Goal: Use online tool/utility: Utilize a website feature to perform a specific function

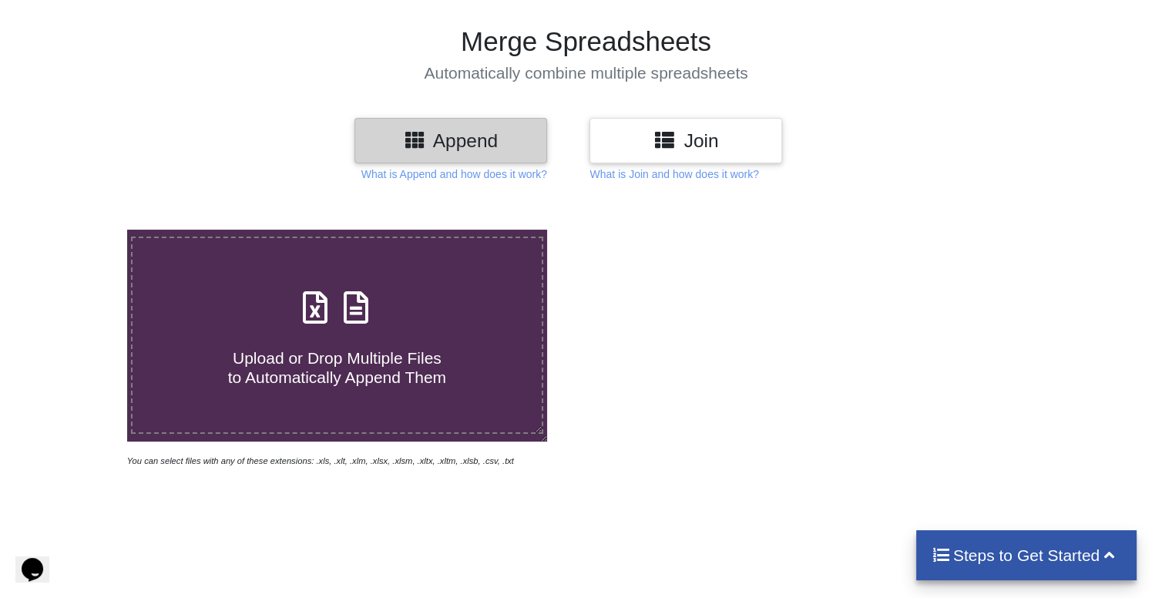
scroll to position [93, 0]
click at [393, 298] on div "Upload or Drop Multiple Files to Automatically Append Them" at bounding box center [337, 336] width 409 height 104
click at [80, 230] on input "Upload or Drop Multiple Files to Automatically Append Them" at bounding box center [80, 230] width 0 height 0
type input "C:\fakepath\GridExport_August_20_2025_5_48_2.xlsx"
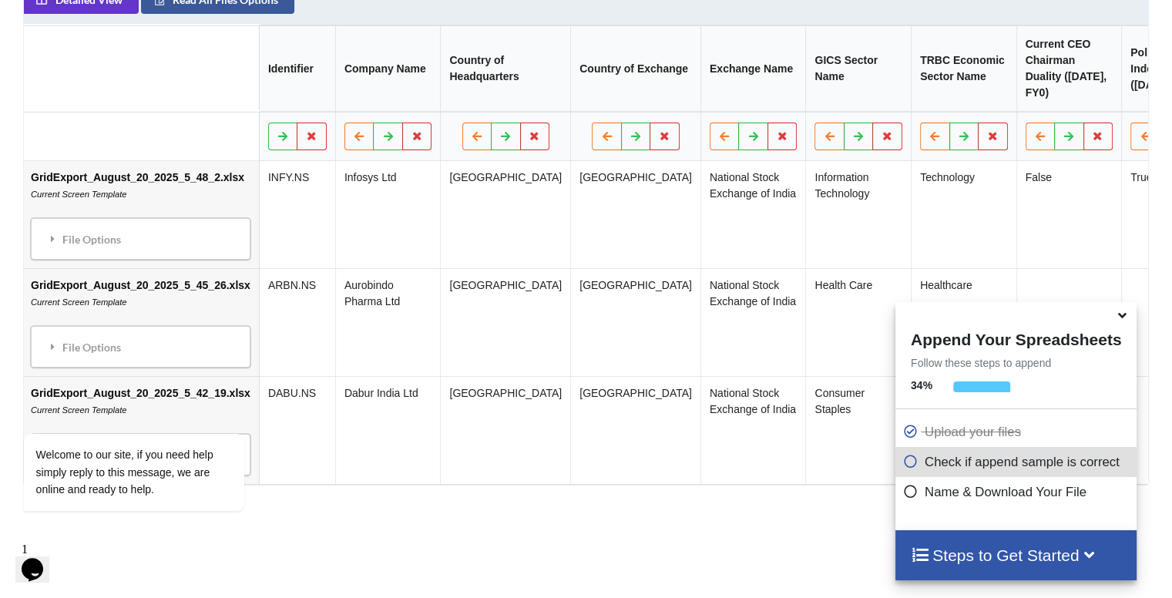
scroll to position [0, 0]
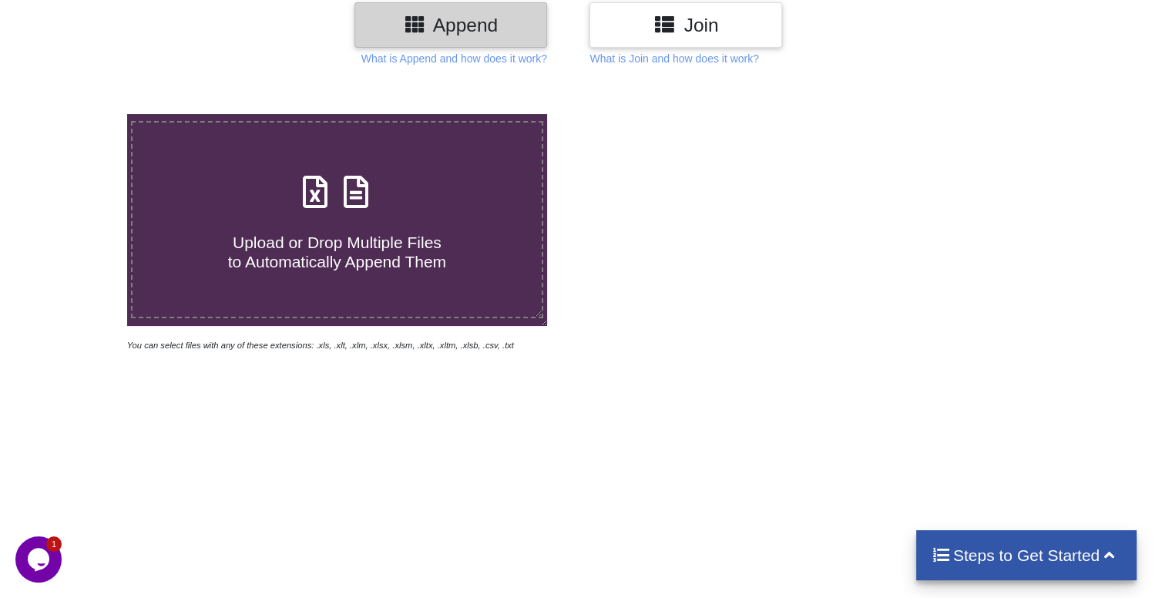
scroll to position [205, 0]
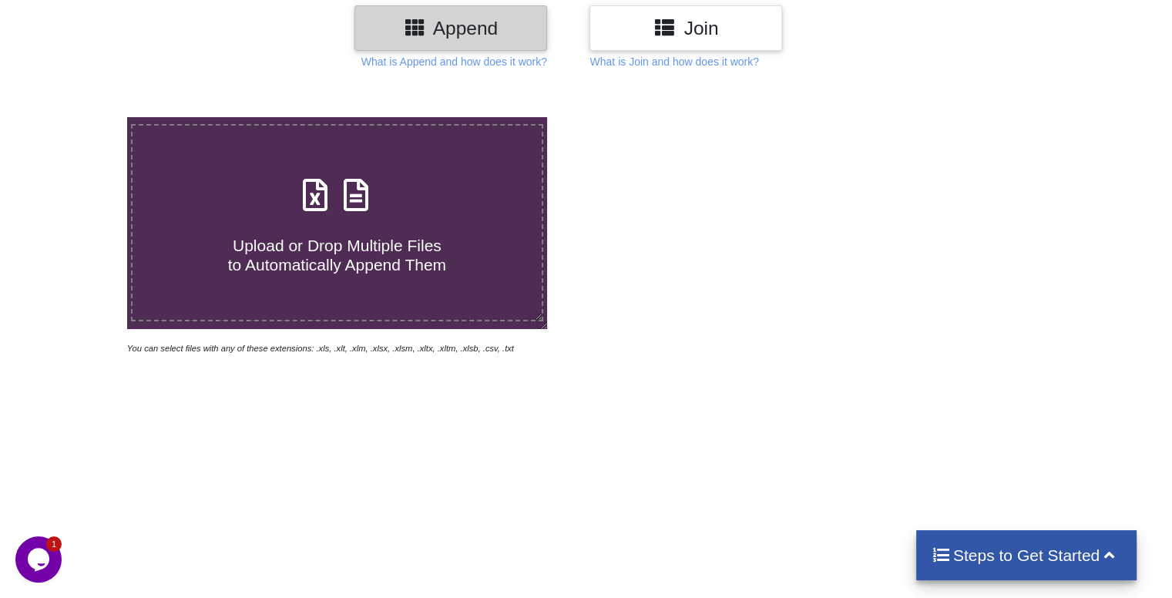
click at [380, 268] on span "Upload or Drop Multiple Files to Automatically Append Them" at bounding box center [337, 255] width 218 height 37
click at [80, 117] on input "Upload or Drop Multiple Files to Automatically Append Them" at bounding box center [80, 117] width 0 height 0
click at [337, 196] on icon at bounding box center [356, 187] width 39 height 32
click at [80, 117] on input "Upload or Drop Multiple Files to Automatically Append Them" at bounding box center [80, 117] width 0 height 0
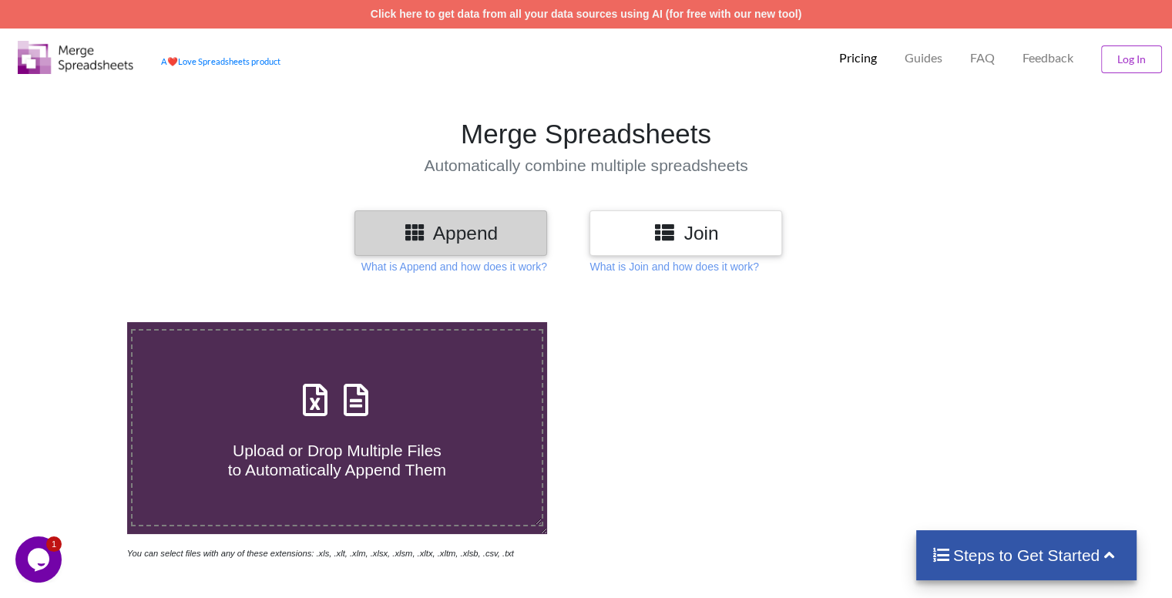
scroll to position [76, 0]
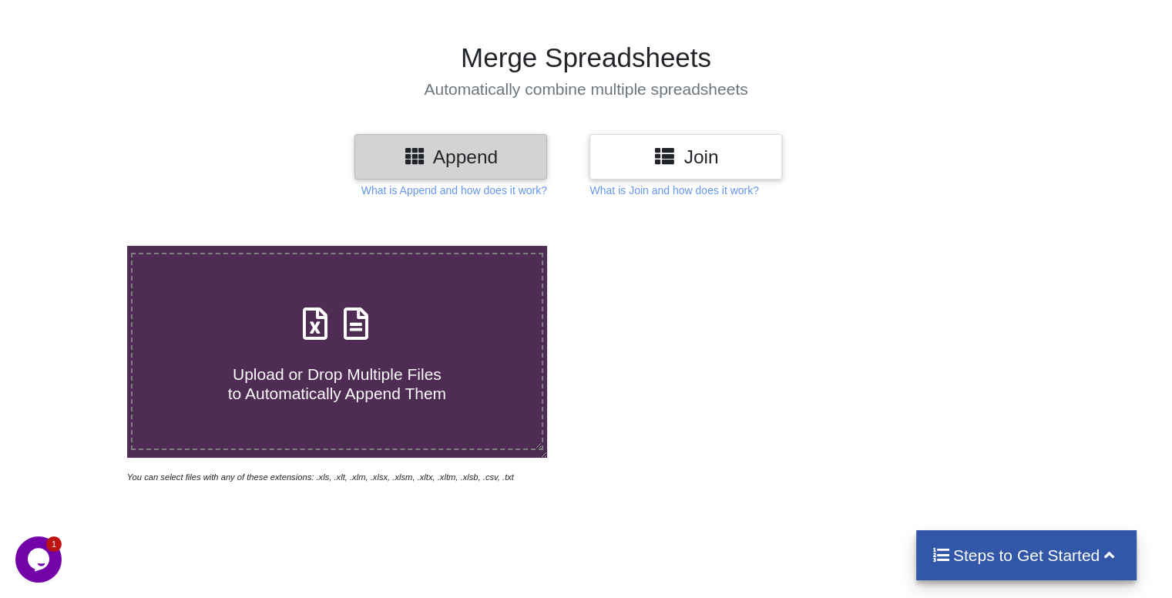
click at [444, 354] on h4 "Upload or Drop Multiple Files to Automatically Append Them" at bounding box center [337, 374] width 409 height 59
click at [80, 246] on input "Upload or Drop Multiple Files to Automatically Append Them" at bounding box center [80, 246] width 0 height 0
click at [364, 314] on icon at bounding box center [356, 316] width 39 height 32
click at [80, 246] on input "Upload or Drop Multiple Files to Automatically Append Them" at bounding box center [80, 246] width 0 height 0
type input "C:\fakepath\GridExport_August_20_2025_5_48_2.xlsx"
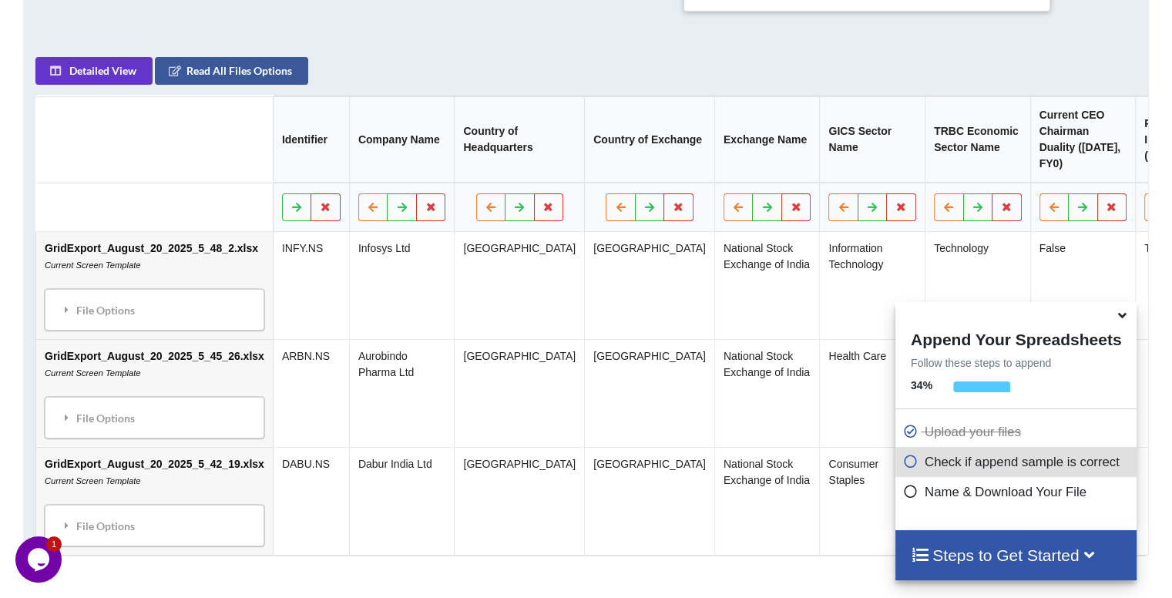
scroll to position [711, 0]
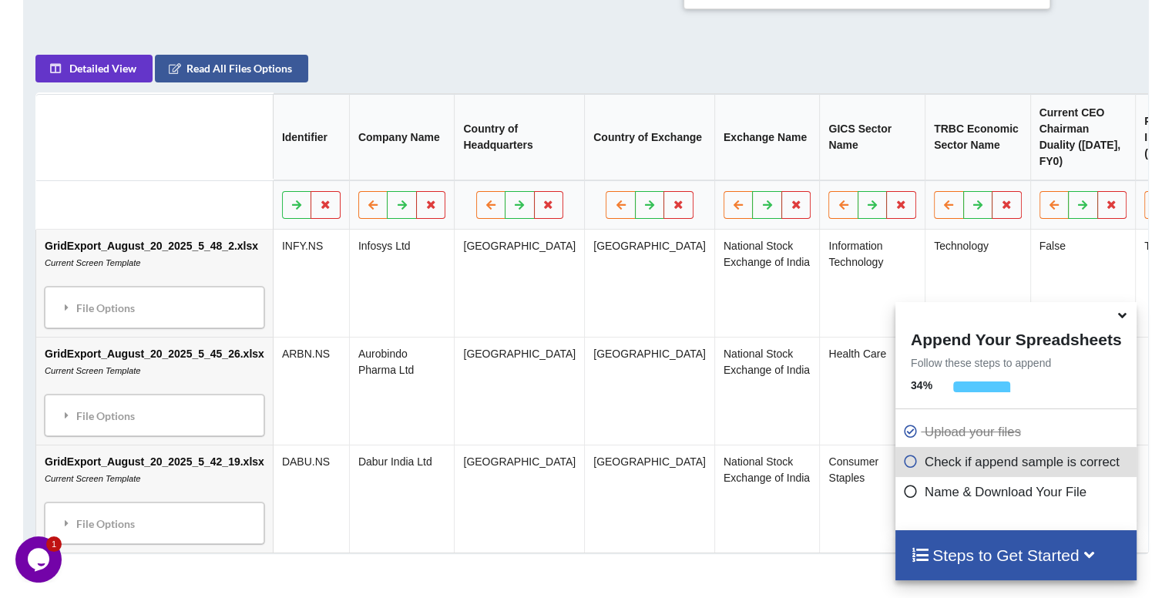
click at [981, 565] on h4 "Steps to Get Started" at bounding box center [1016, 555] width 210 height 19
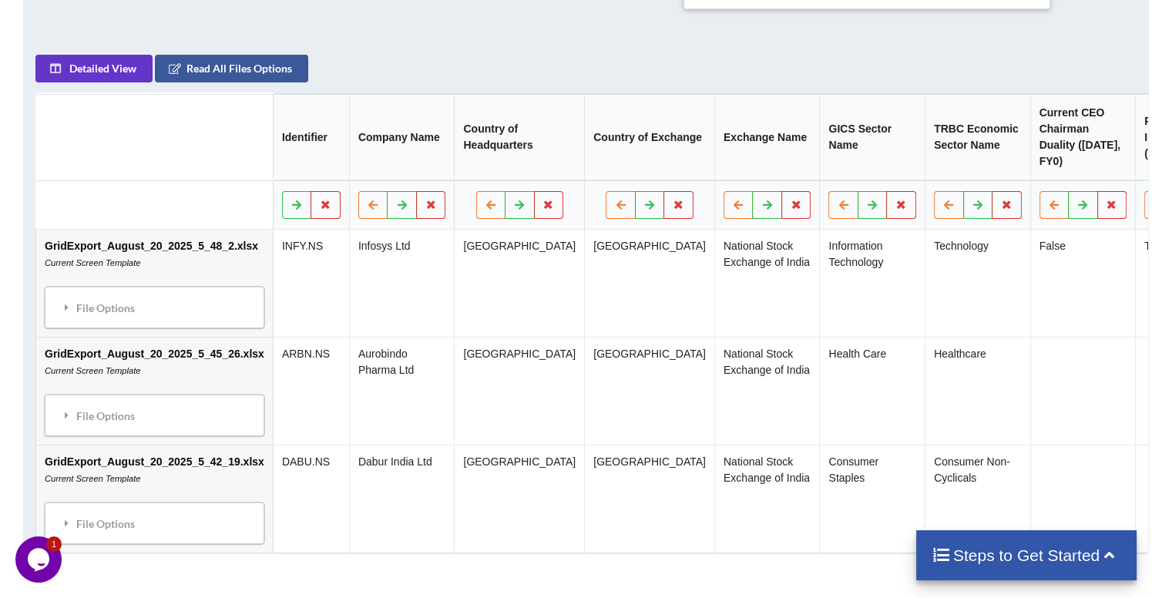
click at [981, 565] on h4 "Steps to Get Started" at bounding box center [1027, 555] width 190 height 19
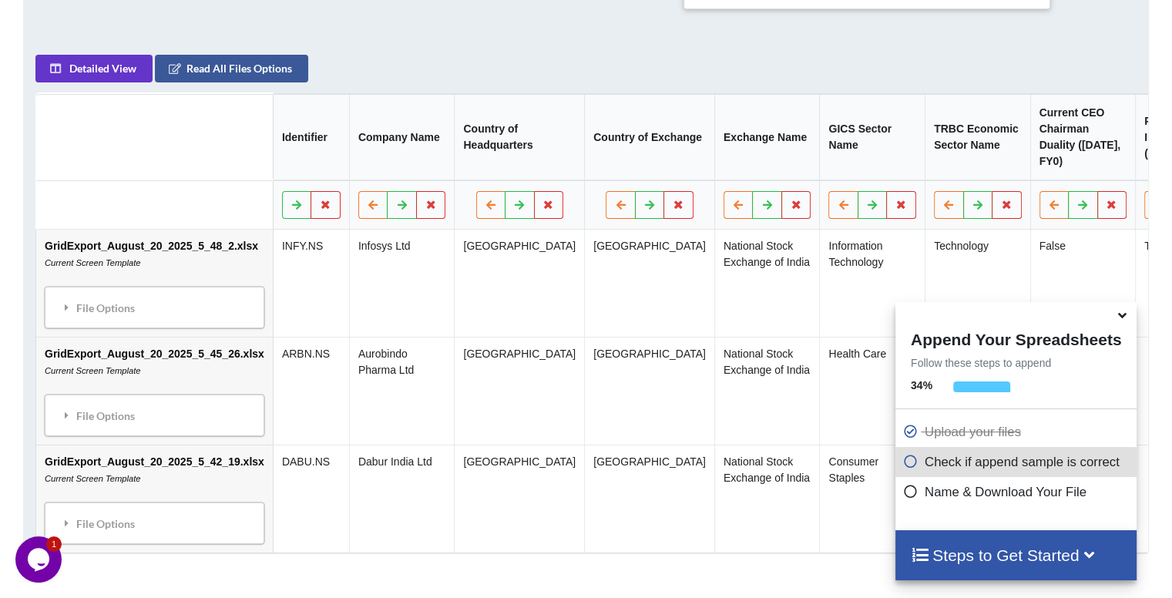
click at [910, 466] on icon at bounding box center [910, 459] width 15 height 13
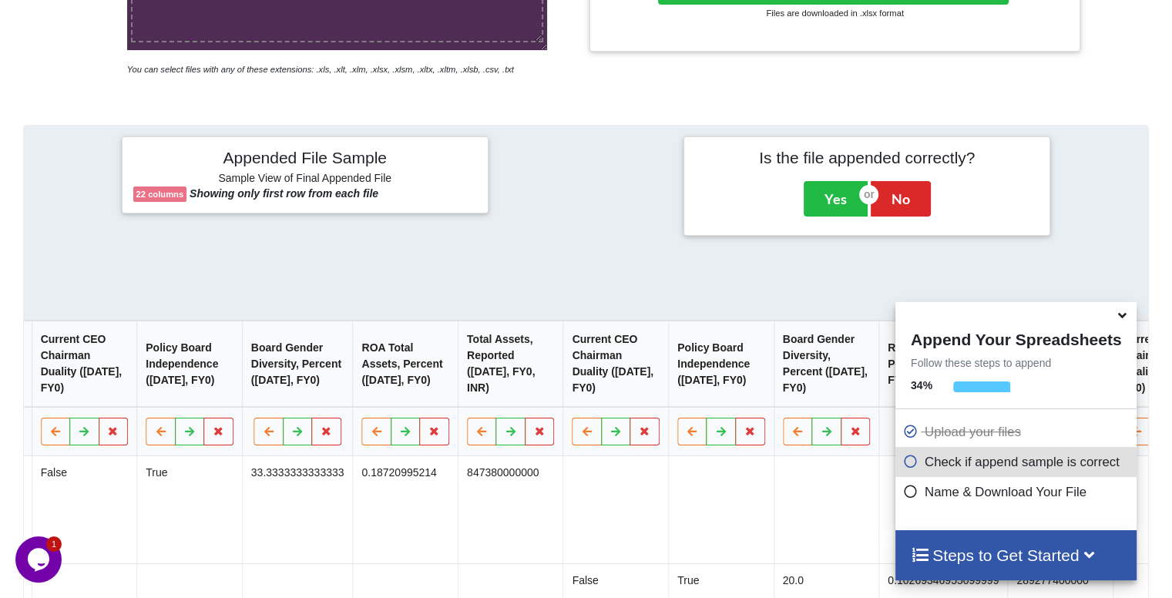
scroll to position [483, 0]
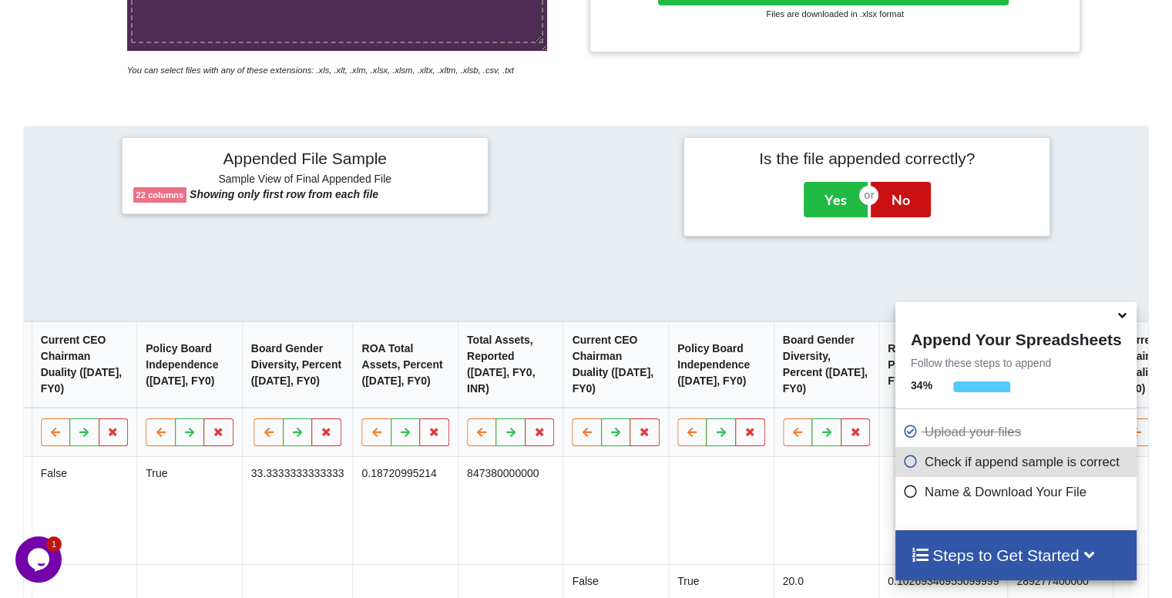
click at [899, 200] on button "No" at bounding box center [901, 199] width 60 height 35
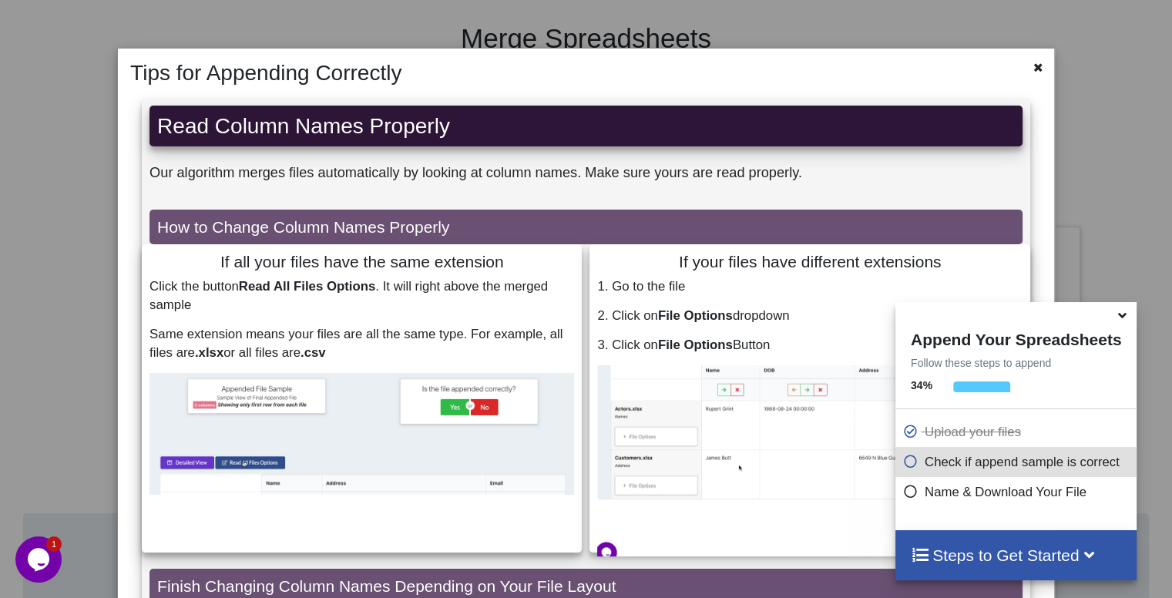
scroll to position [0, 0]
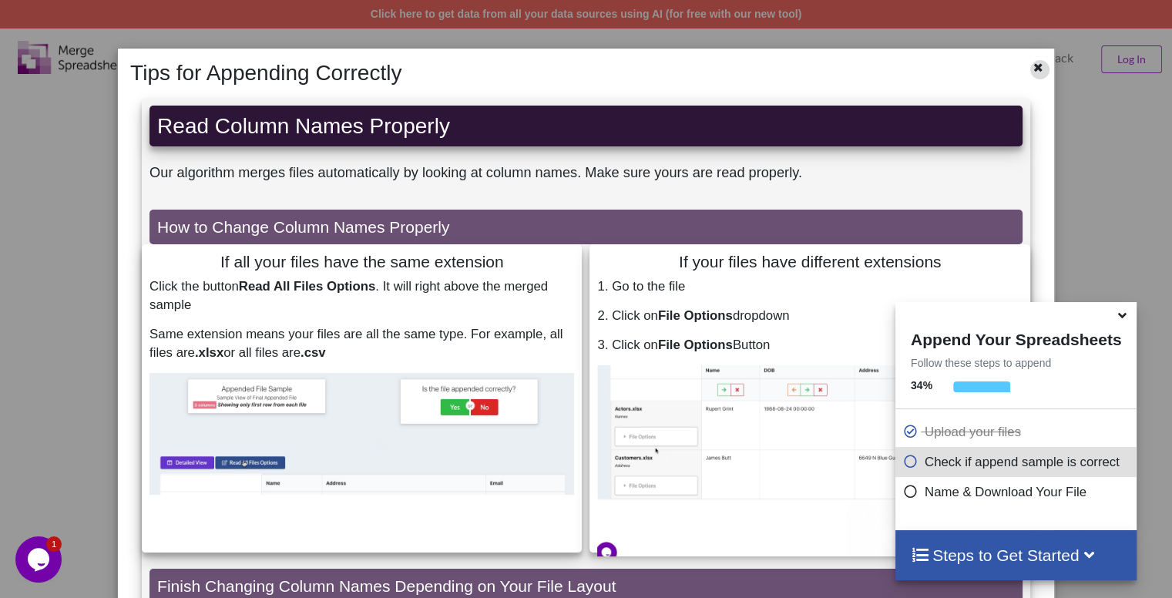
click at [1033, 64] on icon at bounding box center [1038, 65] width 13 height 11
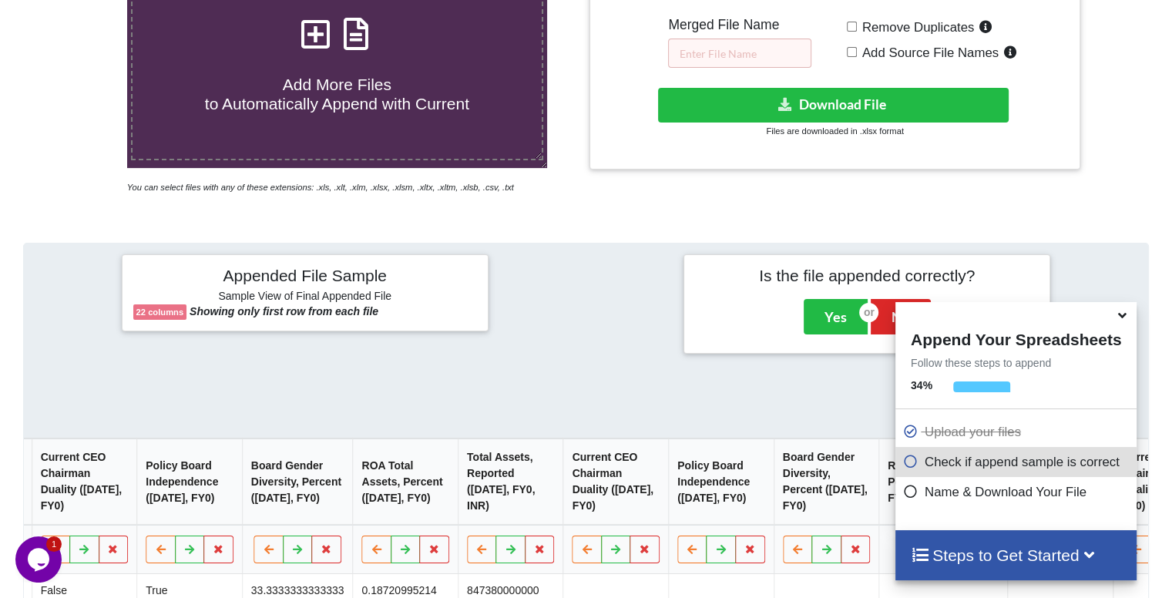
scroll to position [368, 0]
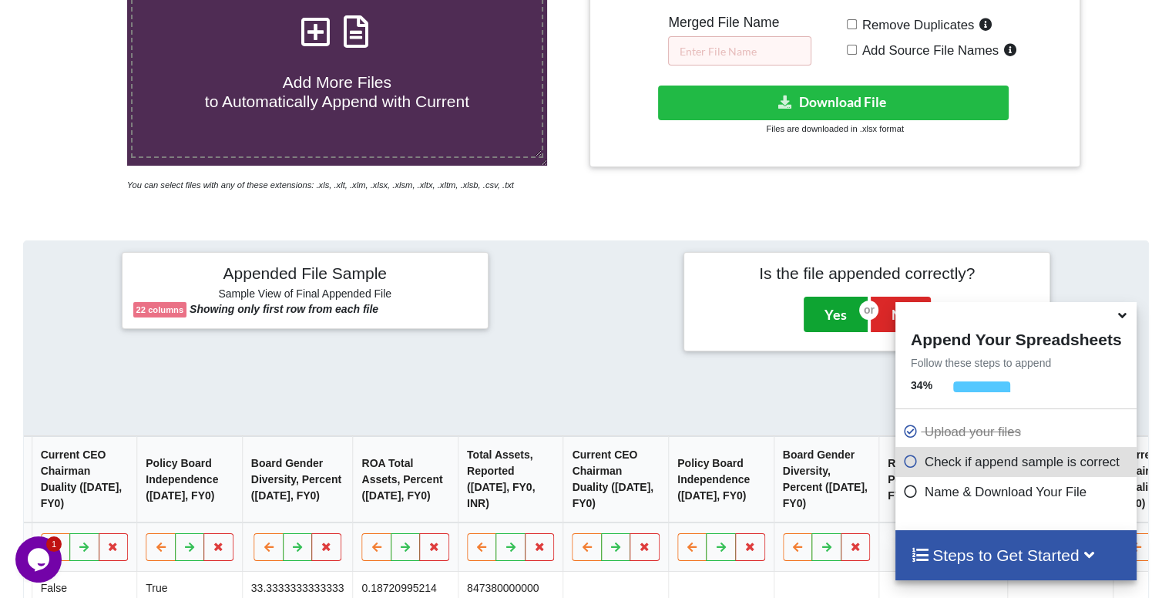
click at [836, 306] on button "Yes" at bounding box center [836, 314] width 64 height 35
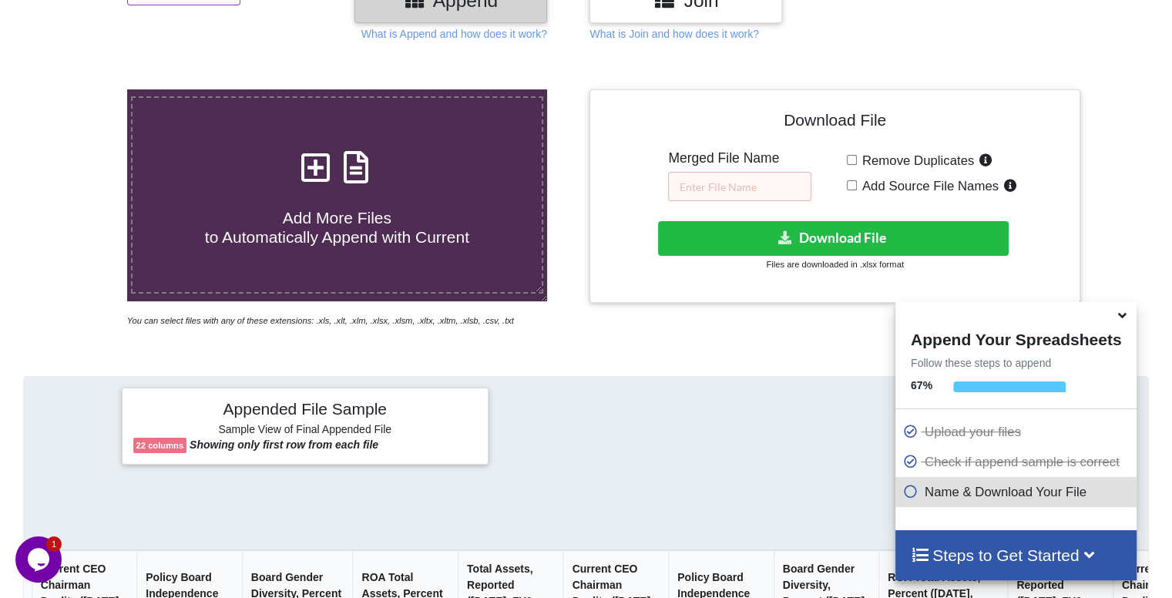
scroll to position [232, 0]
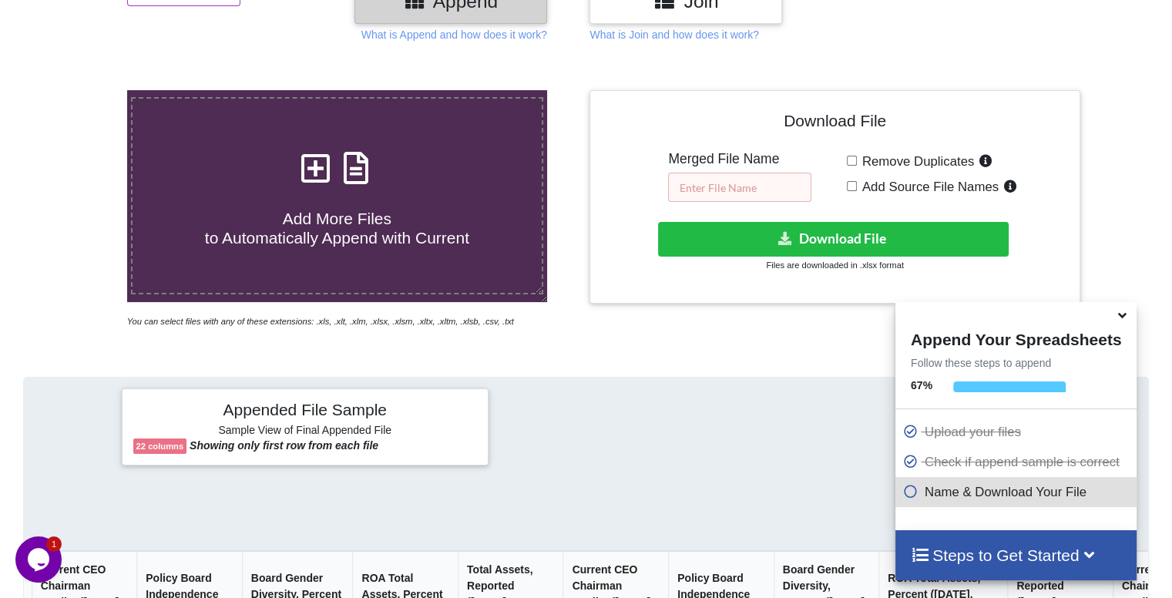
click at [734, 180] on input "text" at bounding box center [739, 187] width 143 height 29
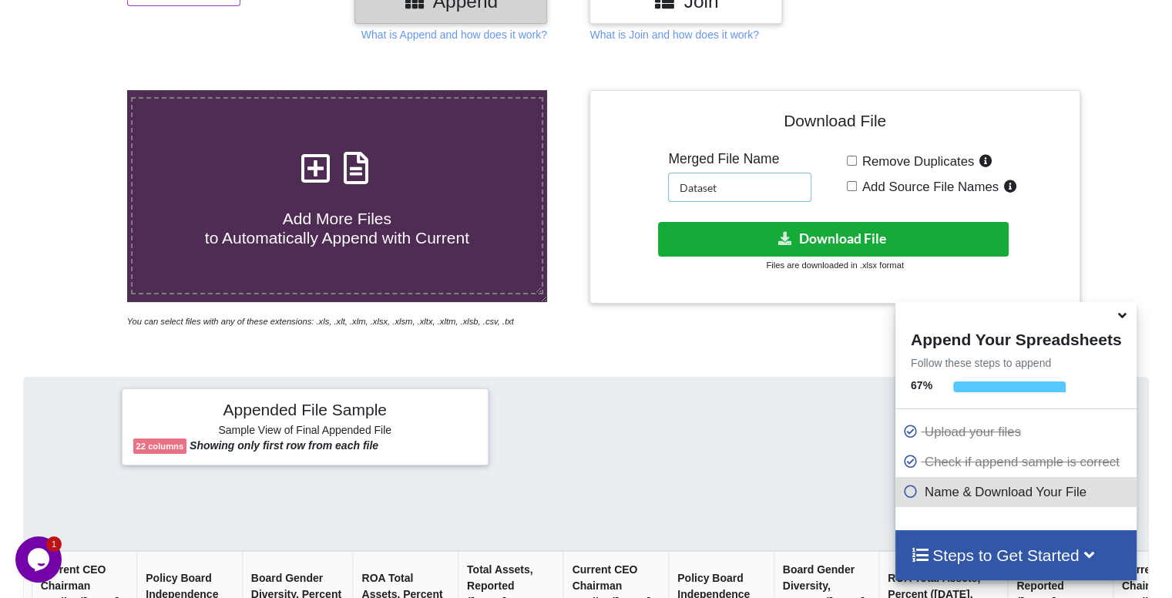
type input "Dataset"
click at [749, 247] on button "Download File" at bounding box center [833, 239] width 351 height 35
